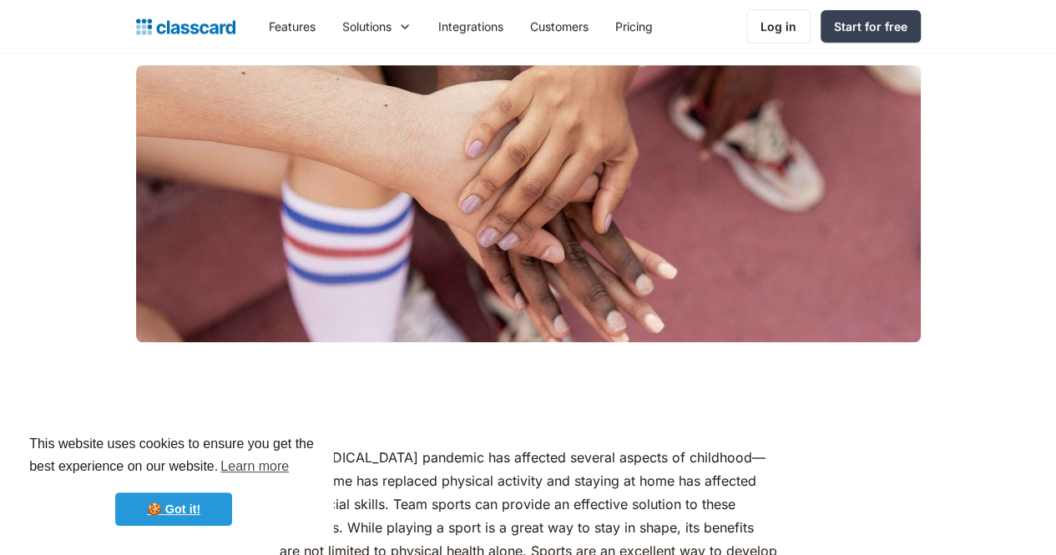
drag, startPoint x: 0, startPoint y: 0, endPoint x: 179, endPoint y: 515, distance: 545.4
click at [179, 515] on link "🍪 Got it!" at bounding box center [173, 509] width 117 height 33
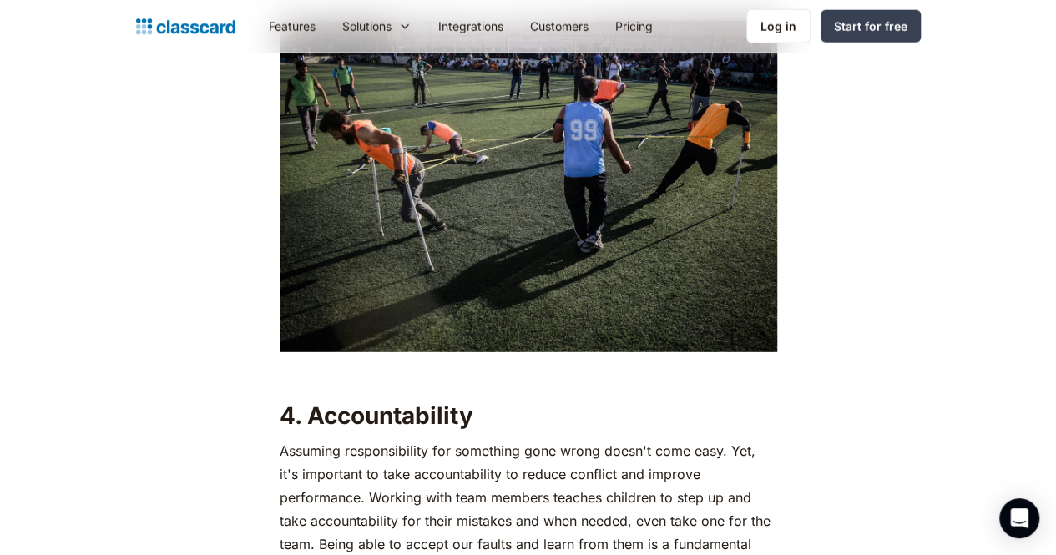
scroll to position [2338, 0]
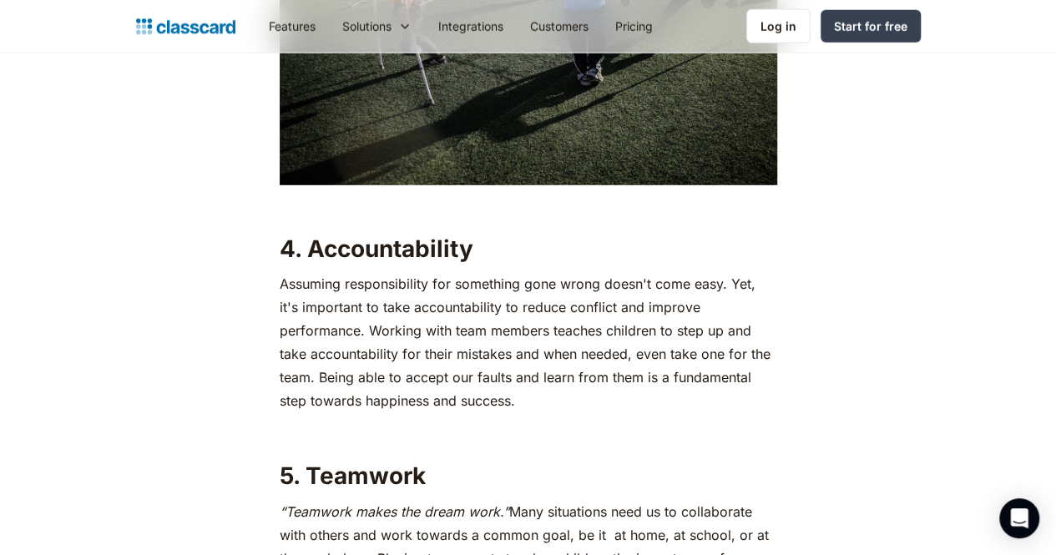
click at [301, 234] on h2 "4. Accountability" at bounding box center [529, 249] width 498 height 30
drag, startPoint x: 274, startPoint y: 236, endPoint x: 509, endPoint y: 212, distance: 235.9
copy h2 "4. Accountability"
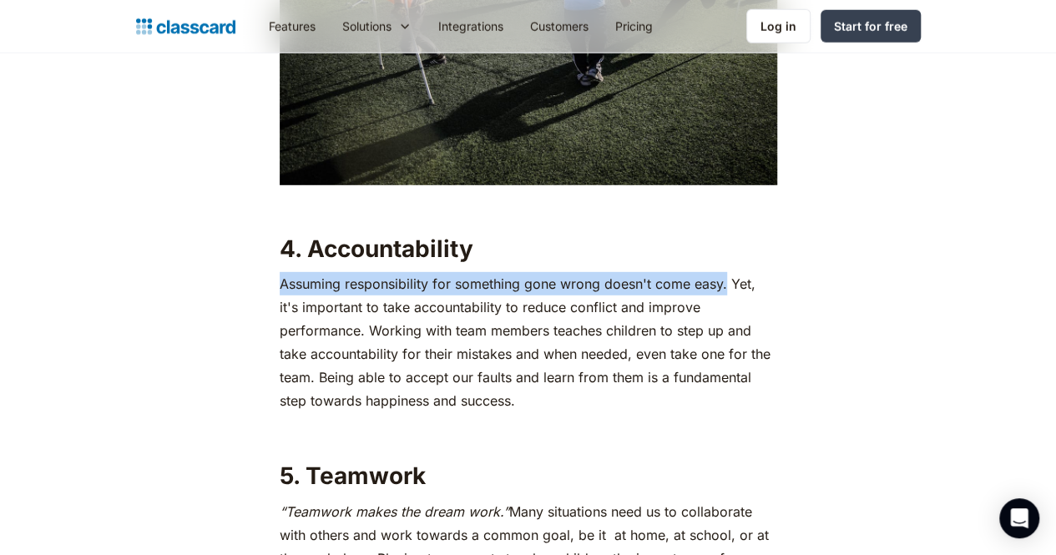
drag, startPoint x: 269, startPoint y: 266, endPoint x: 715, endPoint y: 271, distance: 446.0
click at [715, 272] on p "Assuming responsibility for something gone wrong doesn't come easy. Yet, it's i…" at bounding box center [529, 342] width 498 height 140
copy p "Assuming responsibility for something gone wrong doesn't come easy."
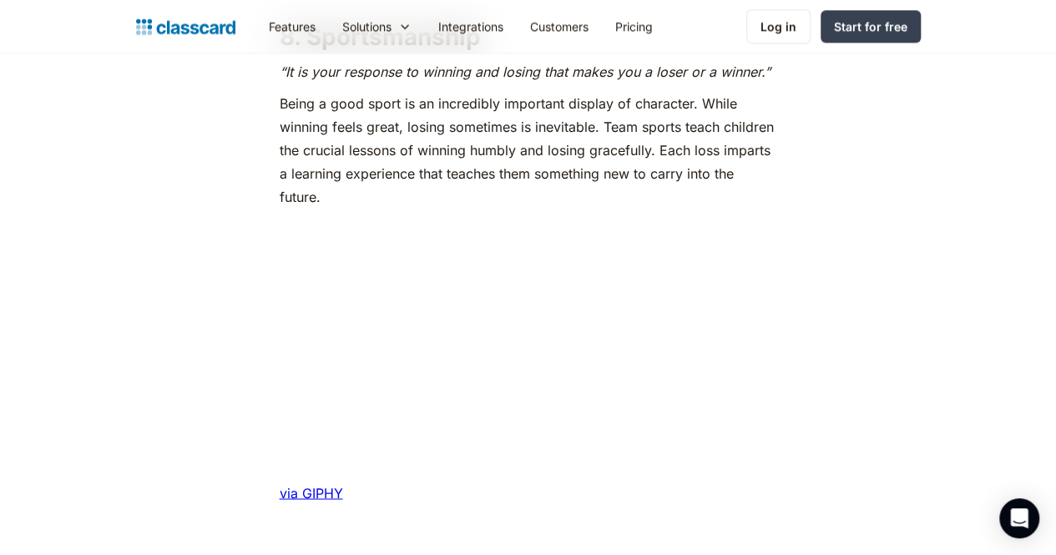
scroll to position [4092, 0]
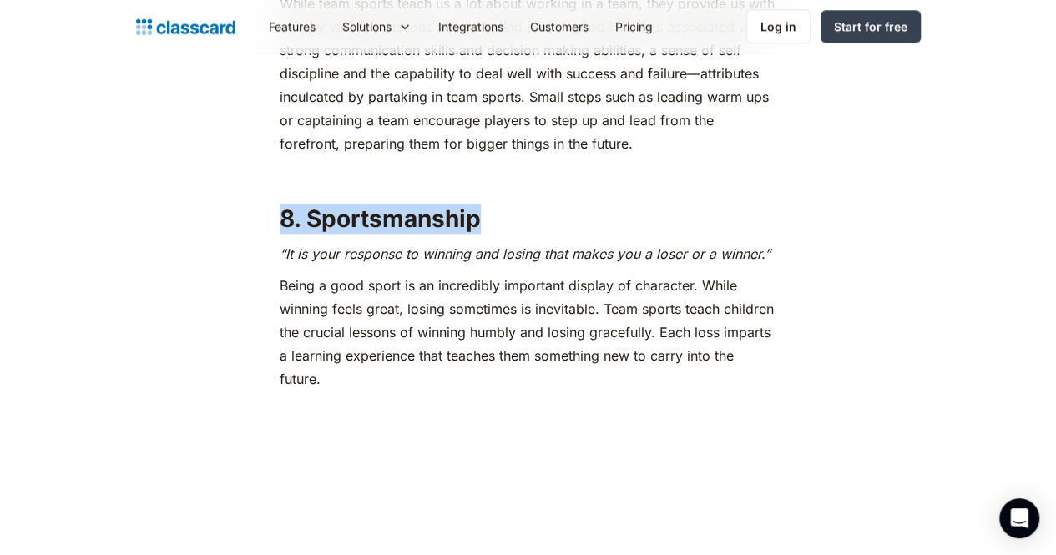
drag, startPoint x: 271, startPoint y: 231, endPoint x: 483, endPoint y: 217, distance: 211.8
click at [483, 217] on h2 "8. Sportsmanship" at bounding box center [529, 219] width 498 height 30
copy h2 "8. Sportsmanship"
click at [646, 228] on h2 "8. Sportsmanship" at bounding box center [529, 219] width 498 height 30
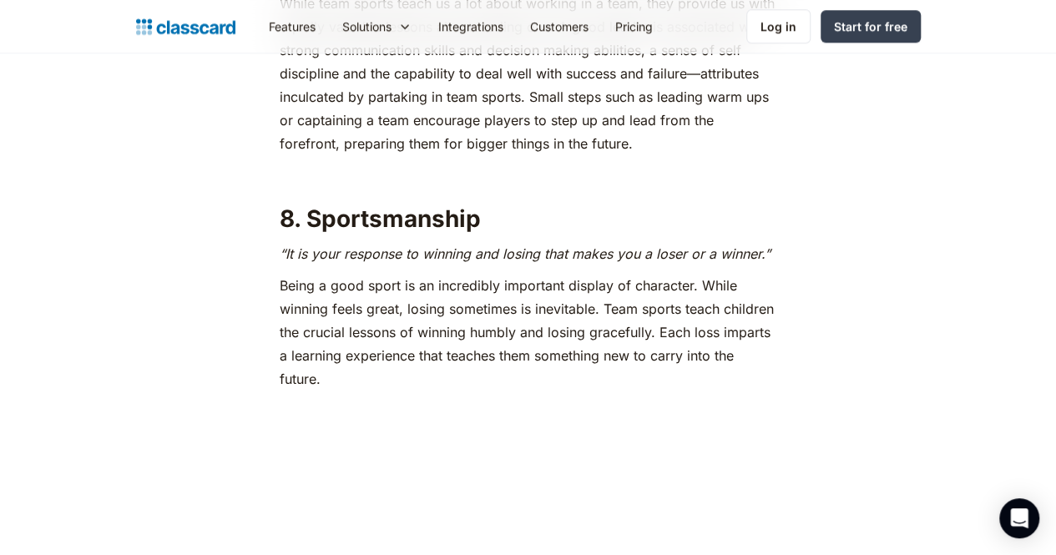
drag, startPoint x: 651, startPoint y: 238, endPoint x: 621, endPoint y: 183, distance: 62.8
click at [640, 183] on p "‍" at bounding box center [529, 175] width 498 height 23
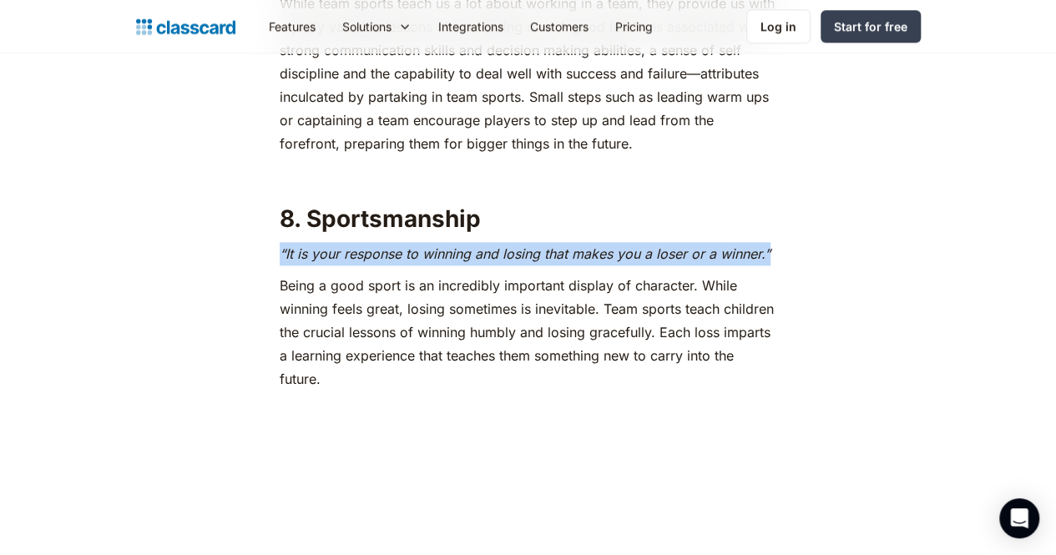
drag, startPoint x: 270, startPoint y: 260, endPoint x: 768, endPoint y: 262, distance: 498.6
click at [768, 262] on p "“It is your response to winning and losing that makes you a loser or a winner.”" at bounding box center [529, 253] width 498 height 23
copy em "“It is your response to winning and losing that makes you a loser or a winner.”"
